Goal: Information Seeking & Learning: Find specific fact

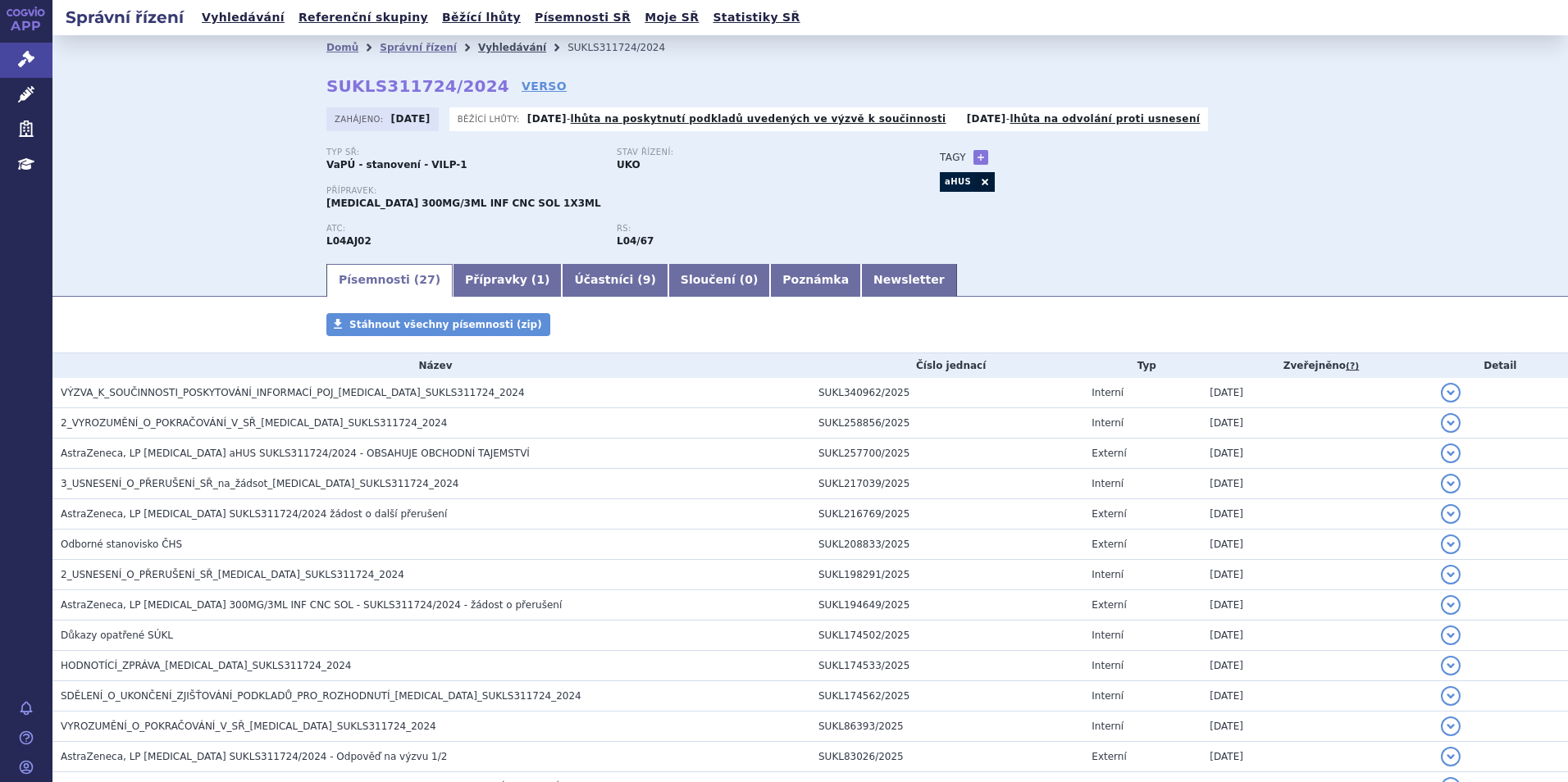
click at [478, 50] on link "Vyhledávání" at bounding box center [512, 48] width 68 height 12
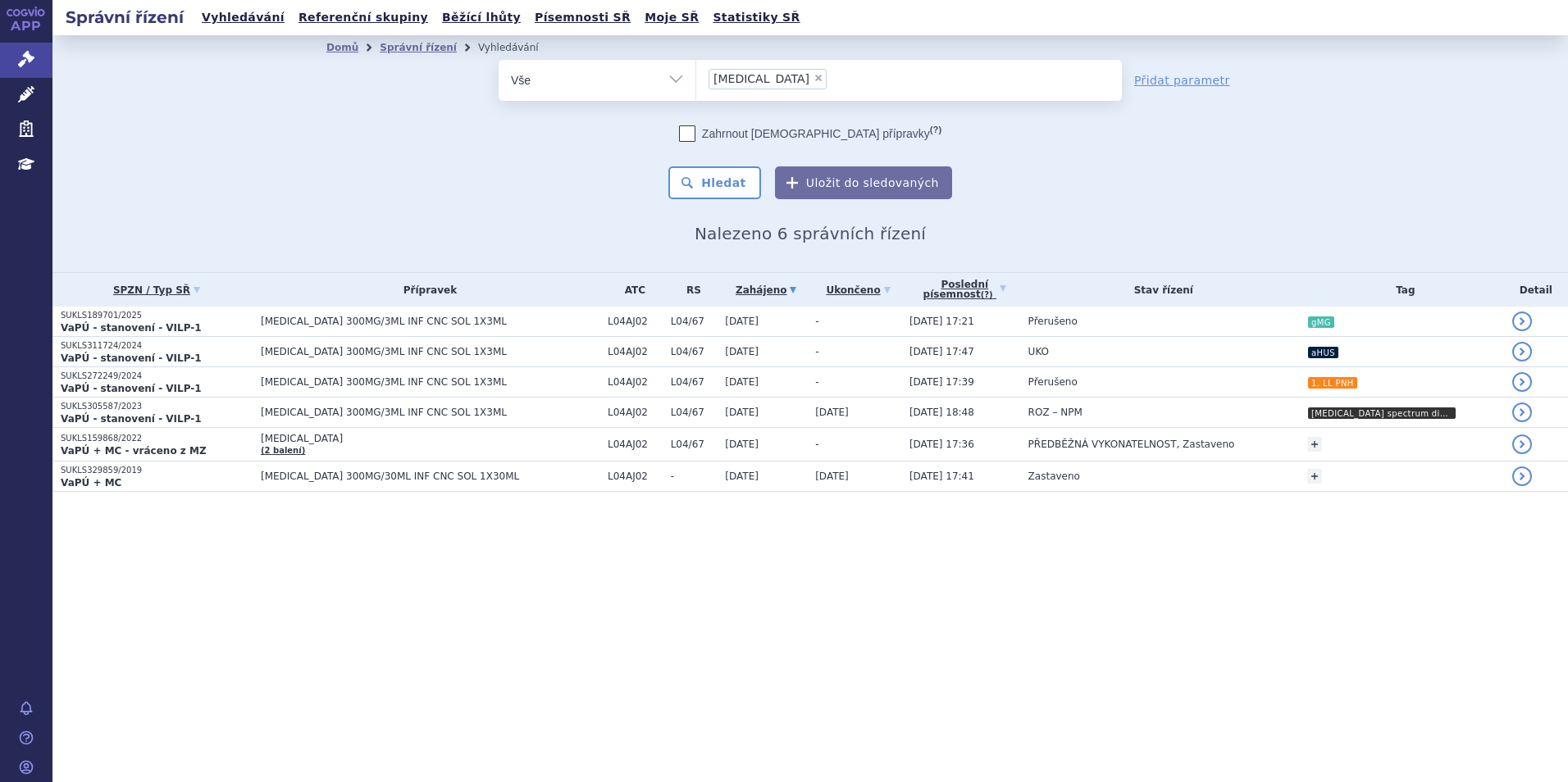
click at [813, 78] on span "×" at bounding box center [818, 78] width 10 height 10
click at [696, 78] on select "ultomiris" at bounding box center [695, 80] width 1 height 41
select select
click at [765, 78] on ul at bounding box center [909, 76] width 426 height 34
click at [696, 78] on select "ultomiris" at bounding box center [695, 80] width 1 height 41
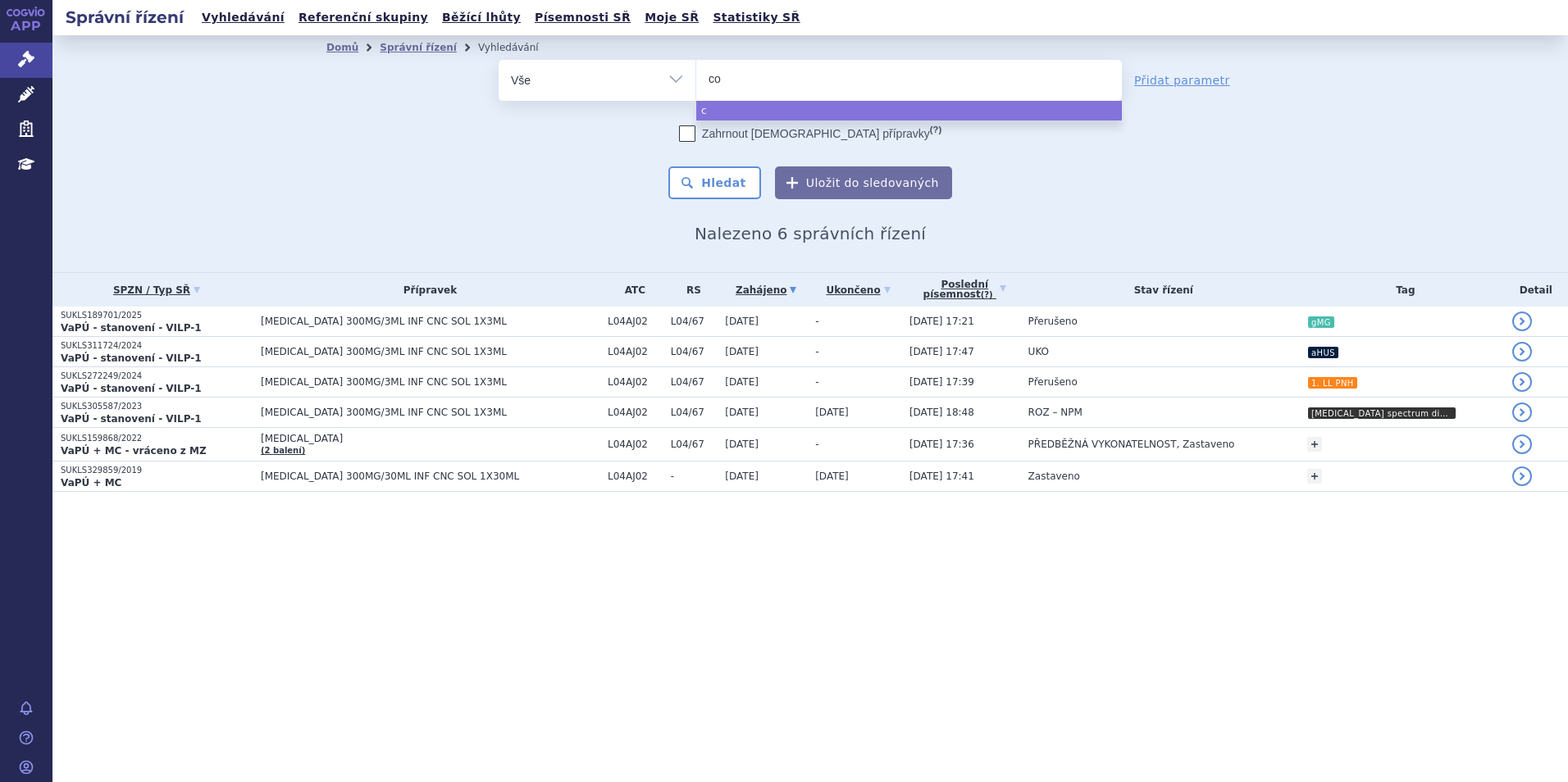
type input "col"
type input "colu"
type input "columv"
type input "columvi"
select select "columvi"
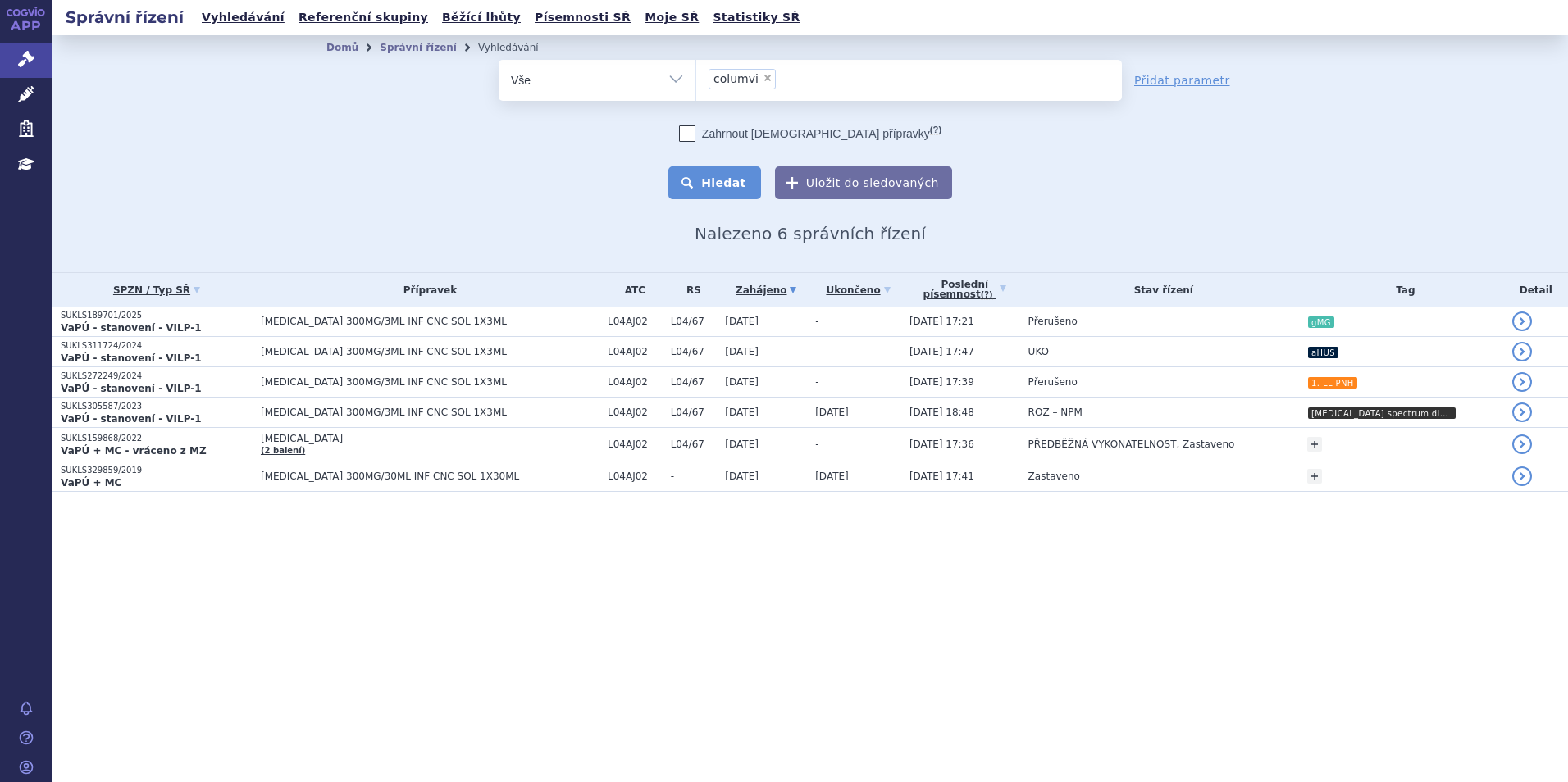
click at [712, 193] on button "Hledat" at bounding box center [714, 183] width 93 height 33
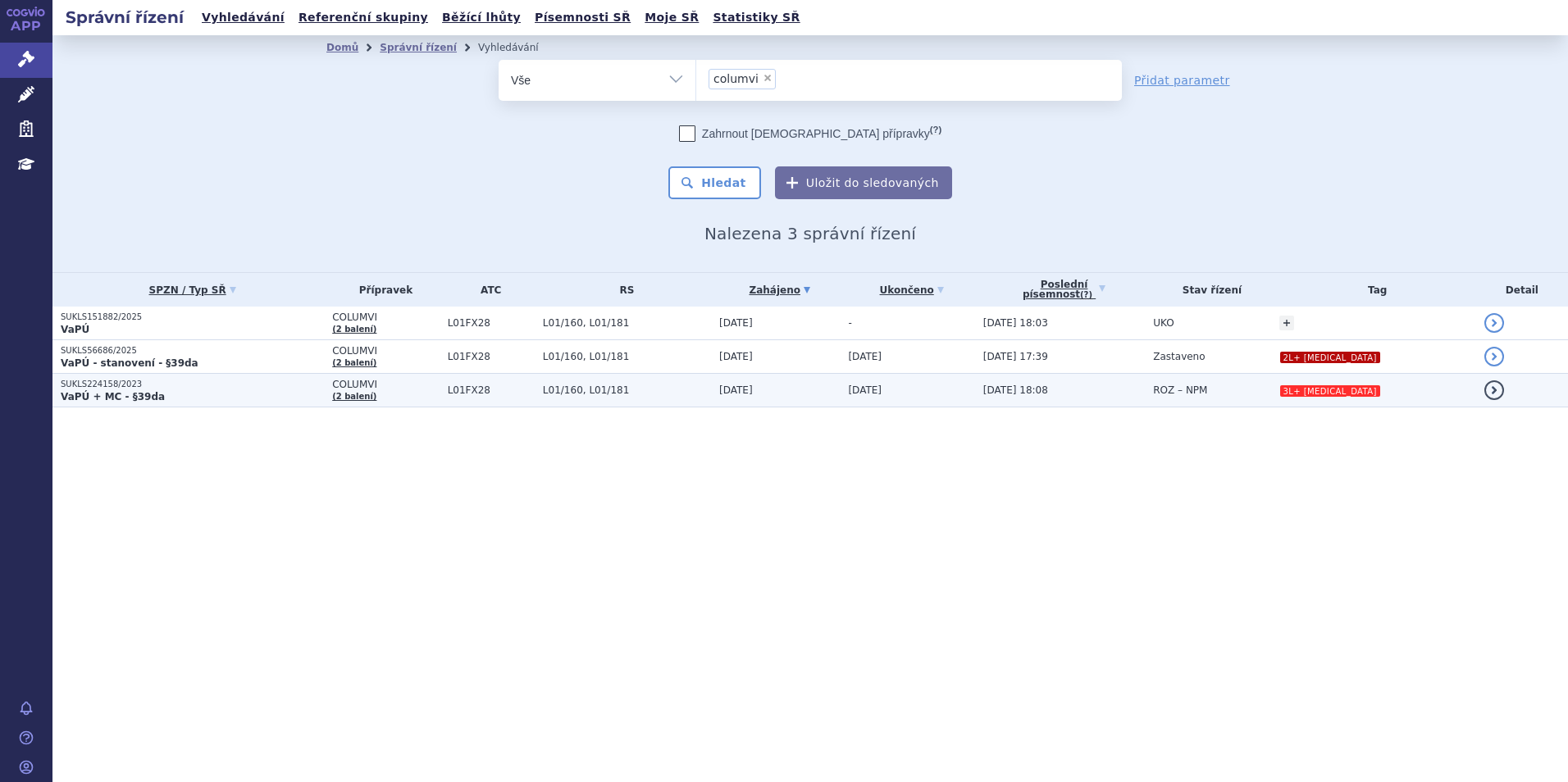
click at [232, 396] on p "VaPÚ + MC - §39da" at bounding box center [192, 396] width 263 height 13
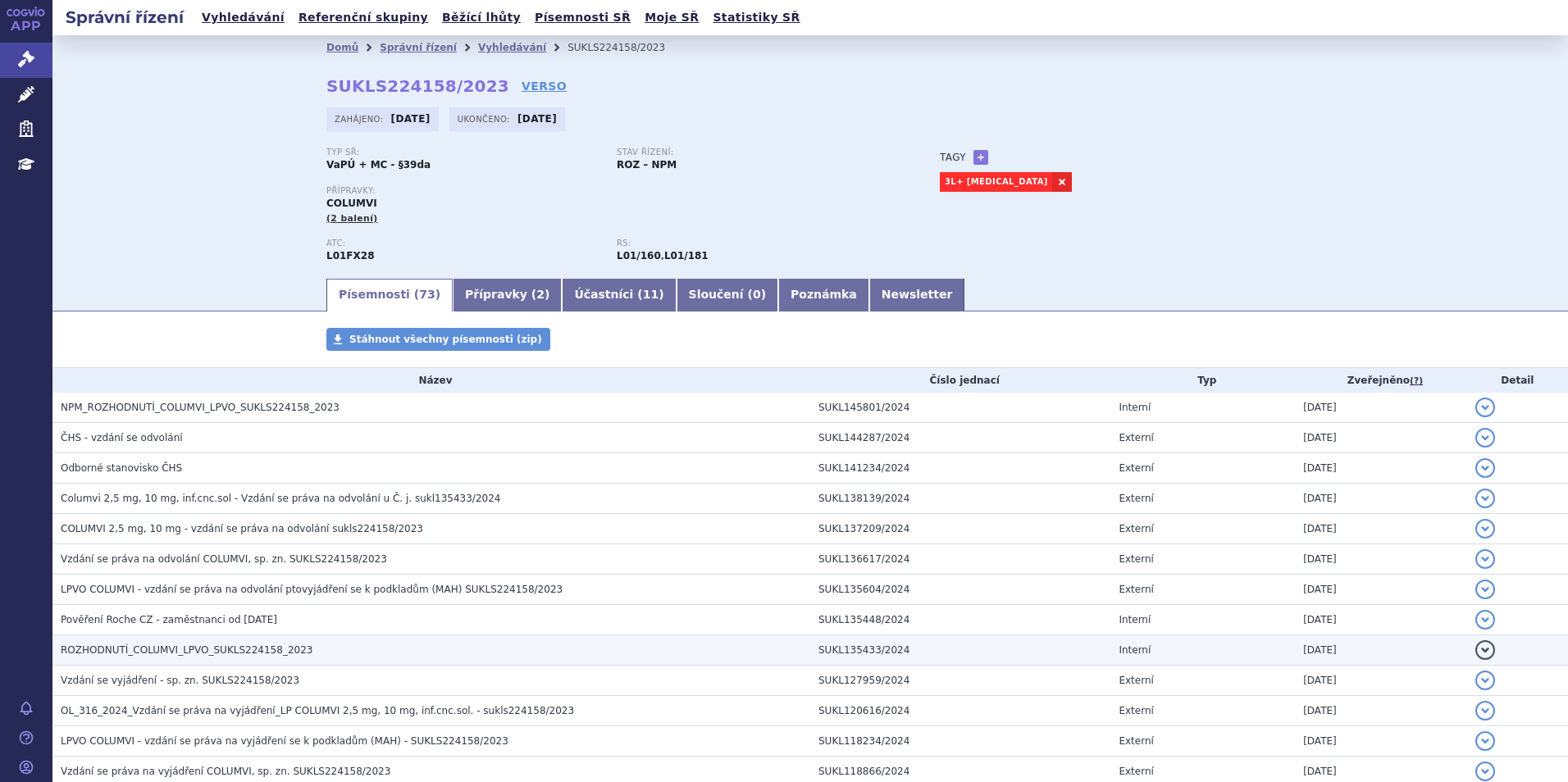
click at [302, 652] on h3 "ROZHODNUTÍ_COLUMVI_LPVO_SUKLS224158_2023" at bounding box center [435, 650] width 750 height 17
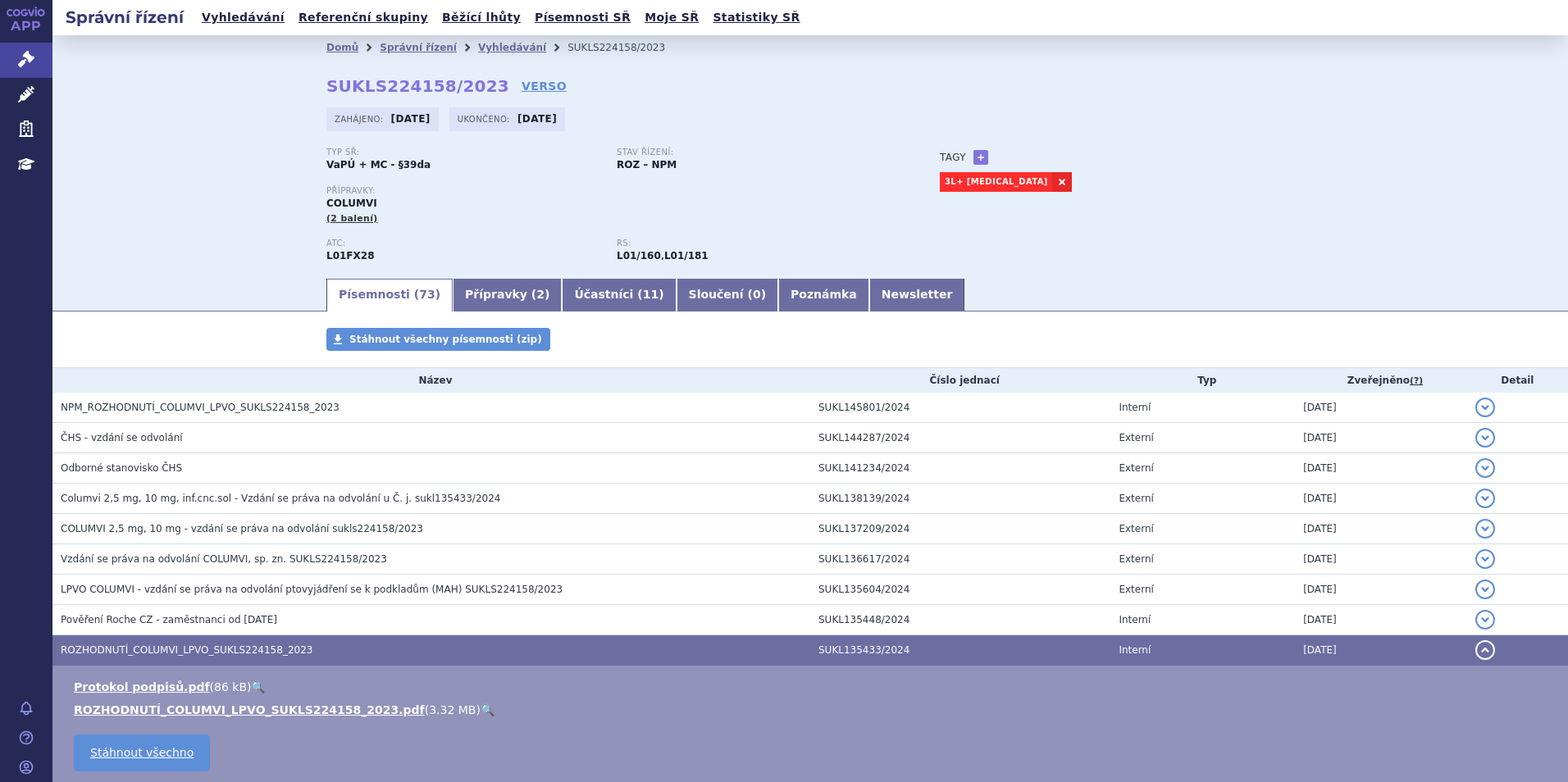
click at [480, 710] on link "🔍" at bounding box center [487, 709] width 14 height 13
